Goal: Navigation & Orientation: Find specific page/section

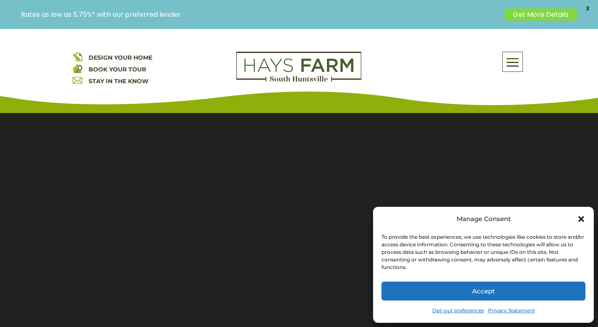
click at [584, 218] on icon "Close dialog" at bounding box center [581, 219] width 8 height 8
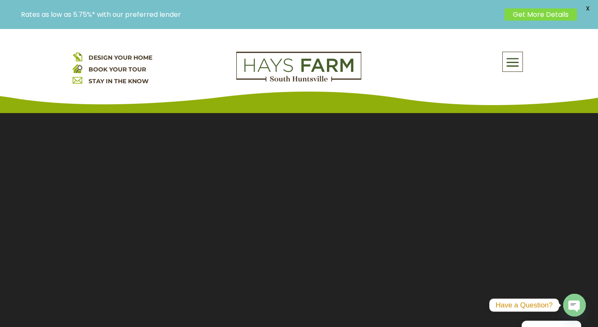
click at [509, 59] on span at bounding box center [513, 62] width 20 height 19
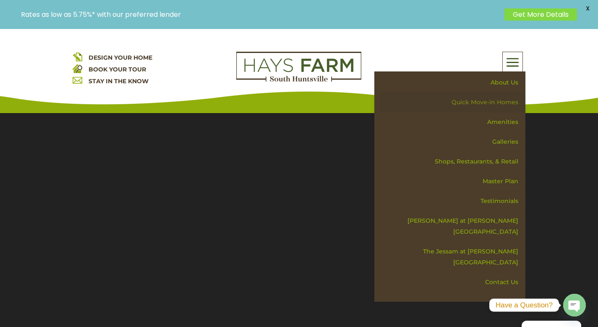
click at [481, 104] on link "Quick Move-in Homes" at bounding box center [452, 102] width 145 height 20
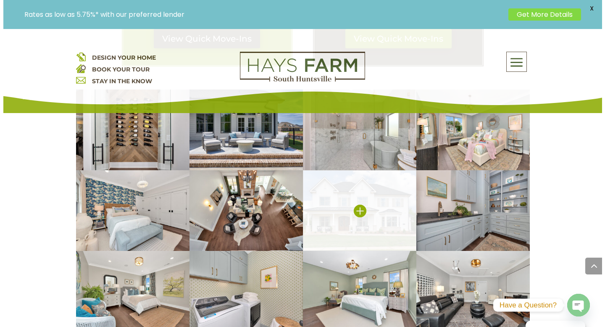
scroll to position [625, 0]
